Goal: Task Accomplishment & Management: Use online tool/utility

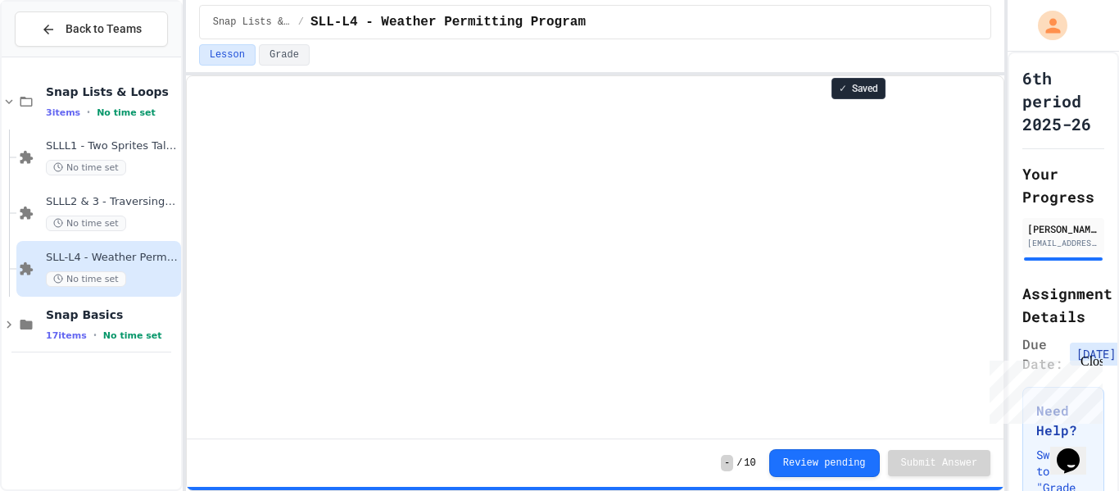
click at [1092, 361] on div "Close" at bounding box center [1090, 364] width 20 height 20
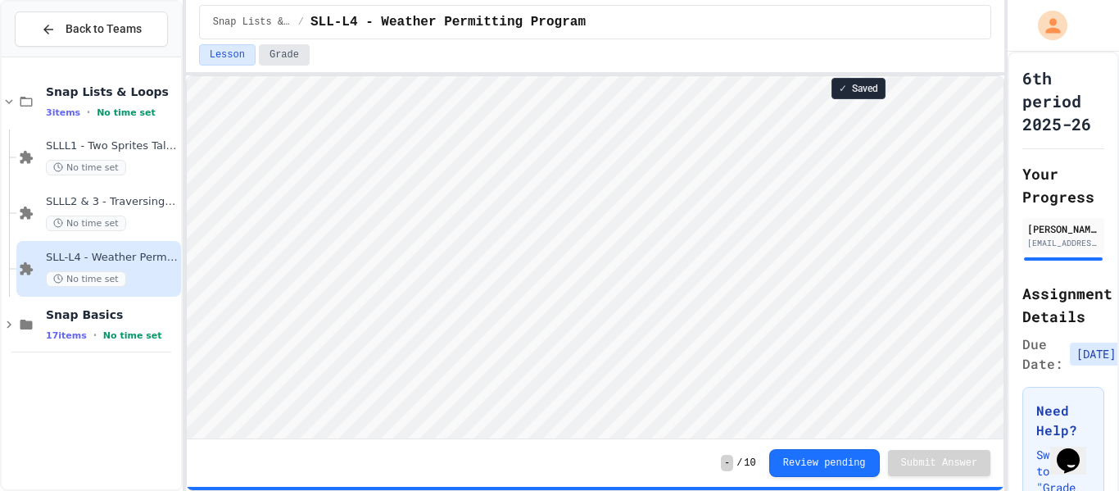
click at [276, 44] on button "Grade" at bounding box center [284, 54] width 51 height 21
click at [469, 48] on div "Snap Lists & Loops / SLL-L4 - Weather Permitting Program Lesson Grade Ask for H…" at bounding box center [595, 245] width 818 height 491
click at [237, 61] on button "Lesson" at bounding box center [227, 54] width 57 height 21
type textarea "**********"
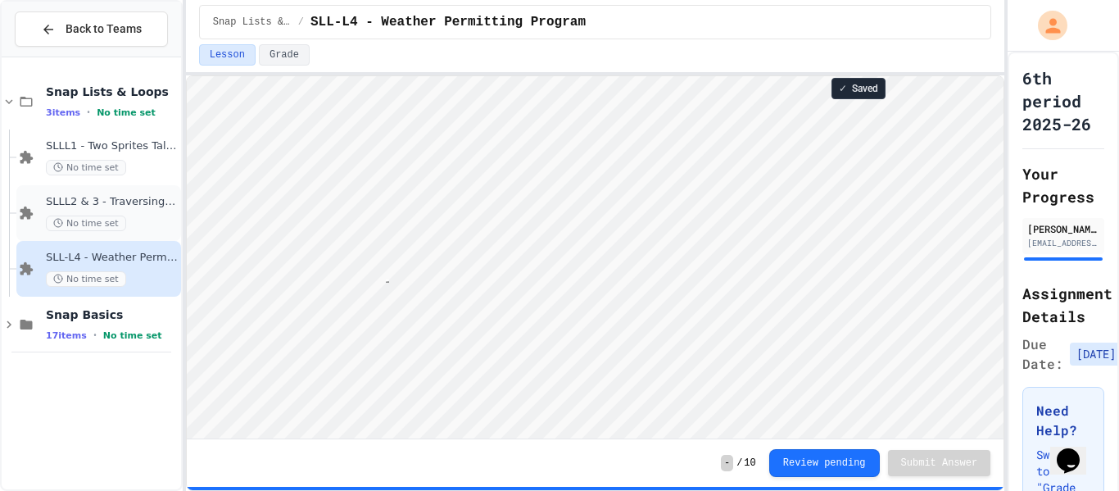
click at [151, 210] on div "SLLL2 & 3 - Traversing a List No time set" at bounding box center [112, 213] width 132 height 36
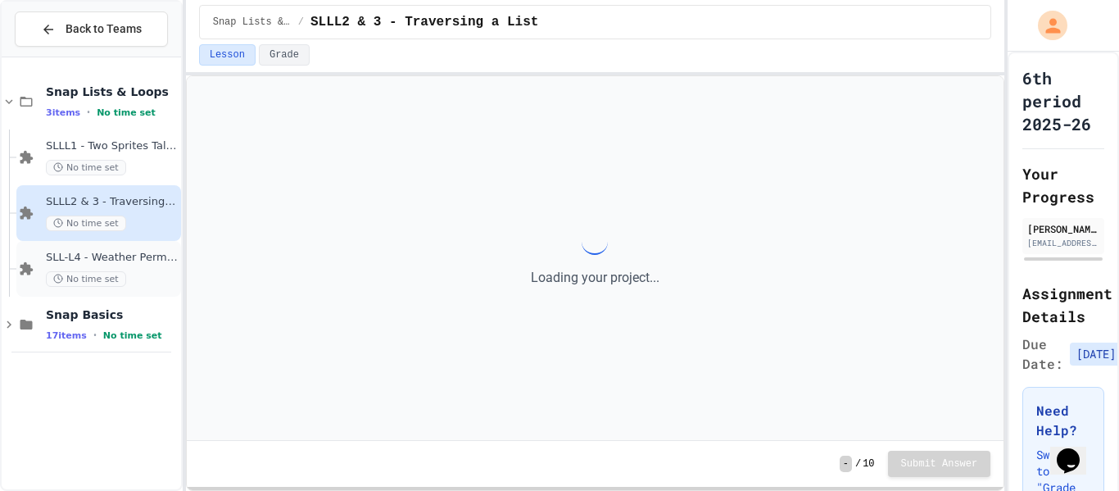
click at [152, 261] on span "SLL-L4 - Weather Permitting Program" at bounding box center [112, 258] width 132 height 14
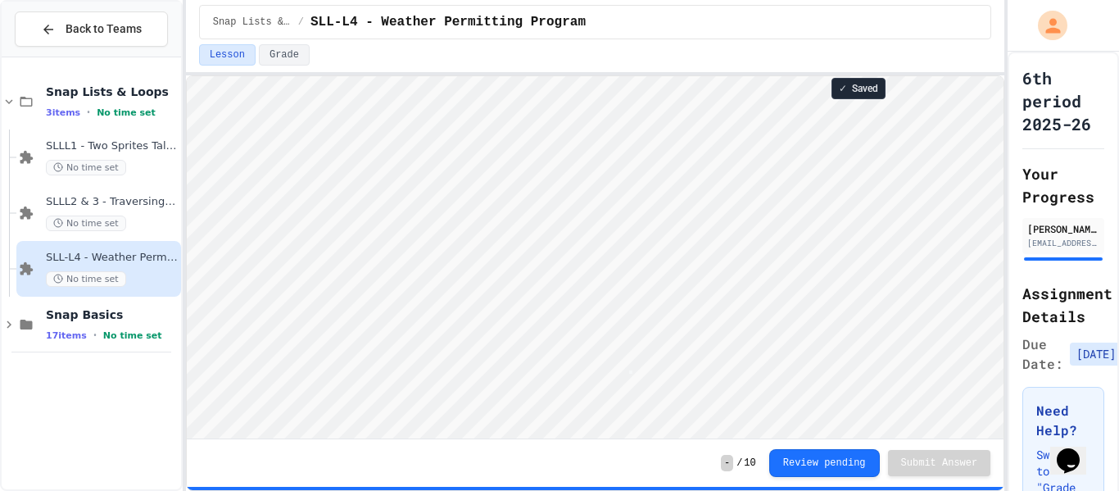
scroll to position [2, 0]
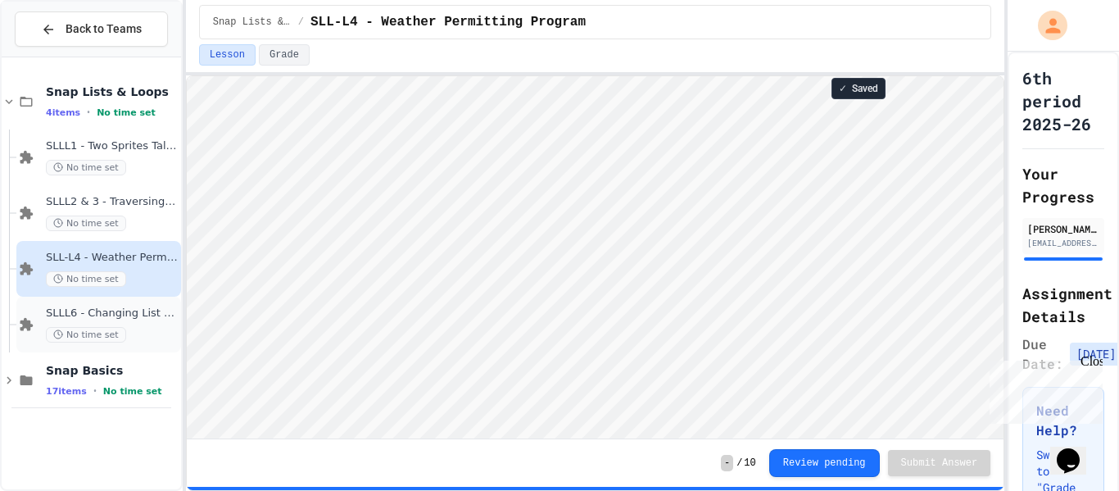
click at [128, 332] on div "No time set" at bounding box center [112, 335] width 132 height 16
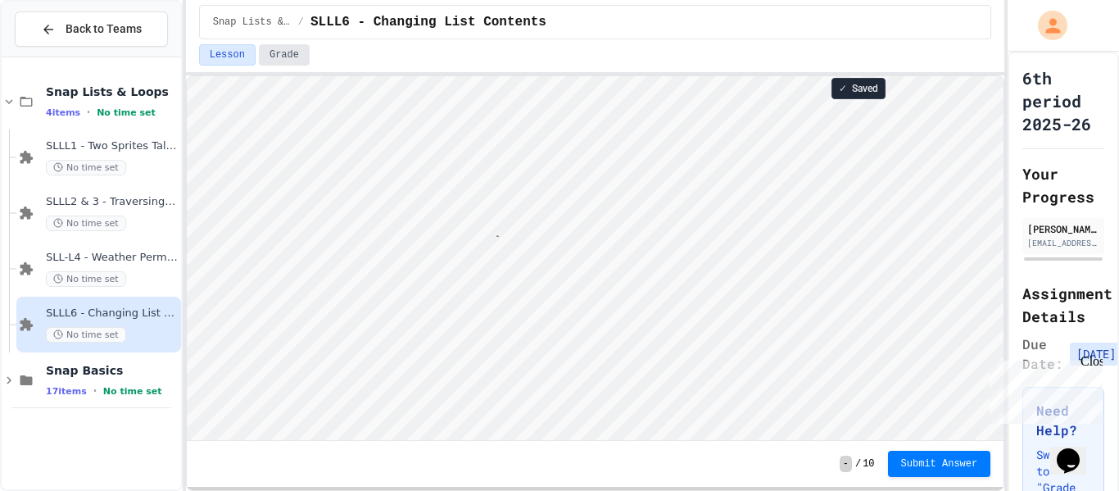
scroll to position [2, 57]
type textarea "**********"
